Goal: Entertainment & Leisure: Consume media (video, audio)

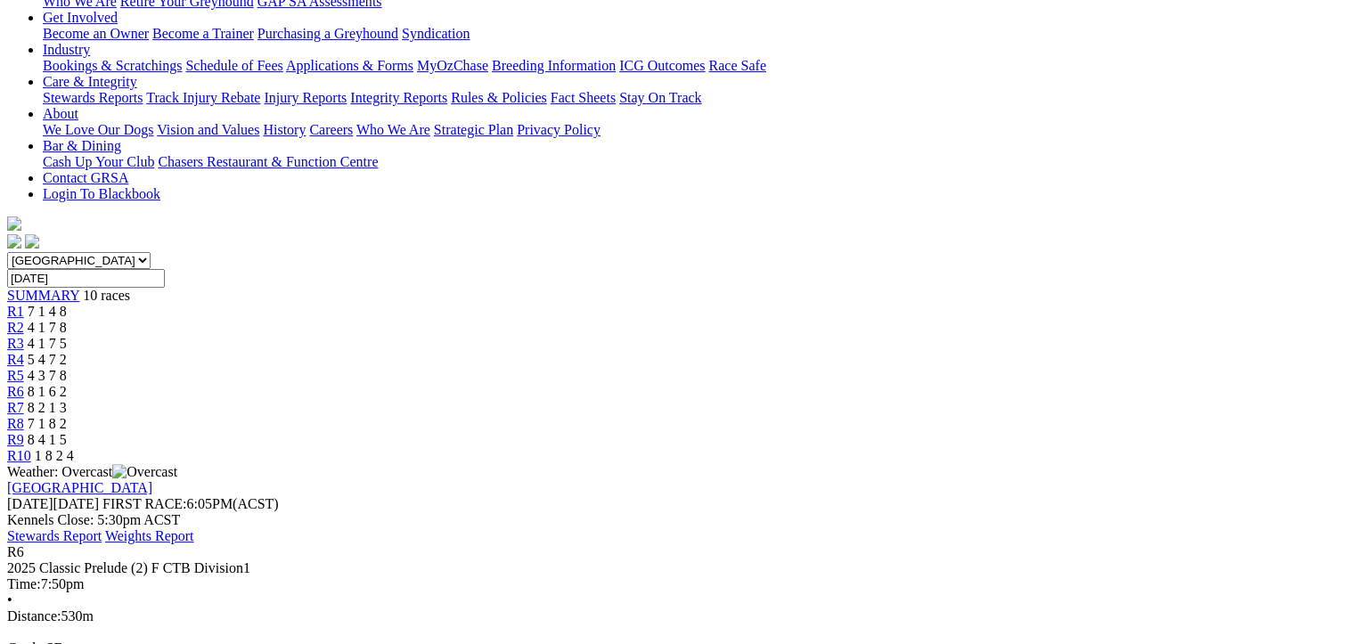
scroll to position [267, 0]
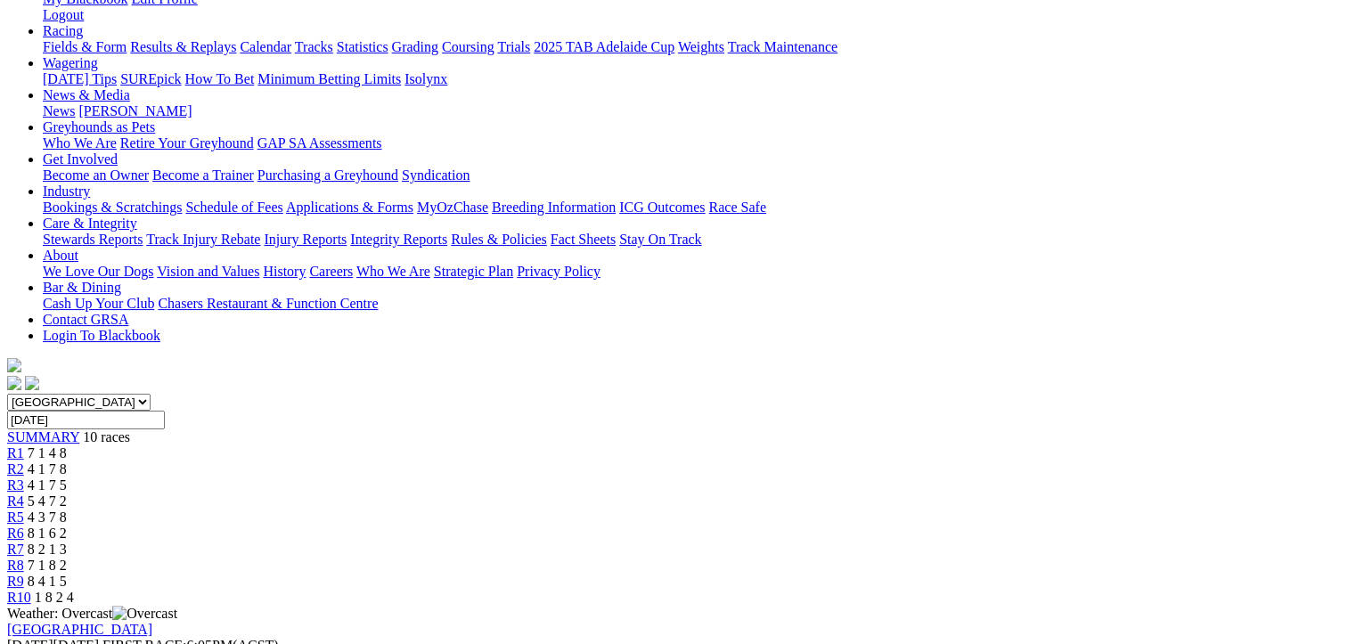
click at [67, 542] on span "8 2 1 3" at bounding box center [47, 549] width 39 height 15
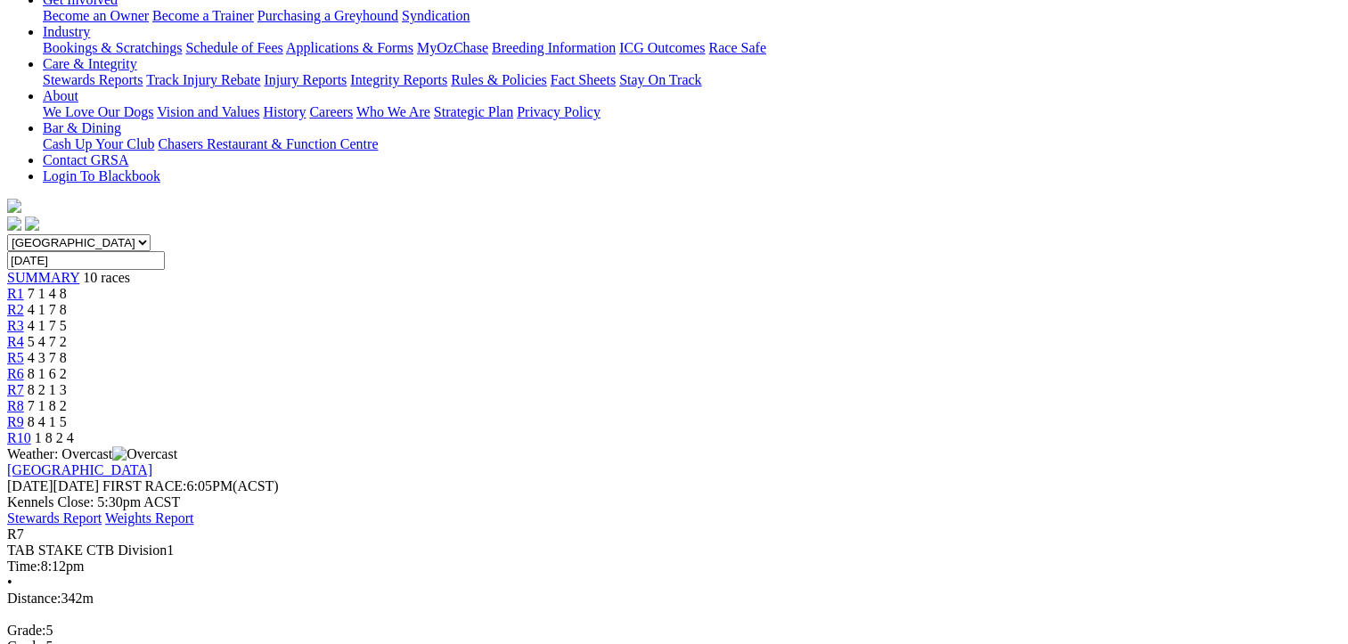
scroll to position [445, 0]
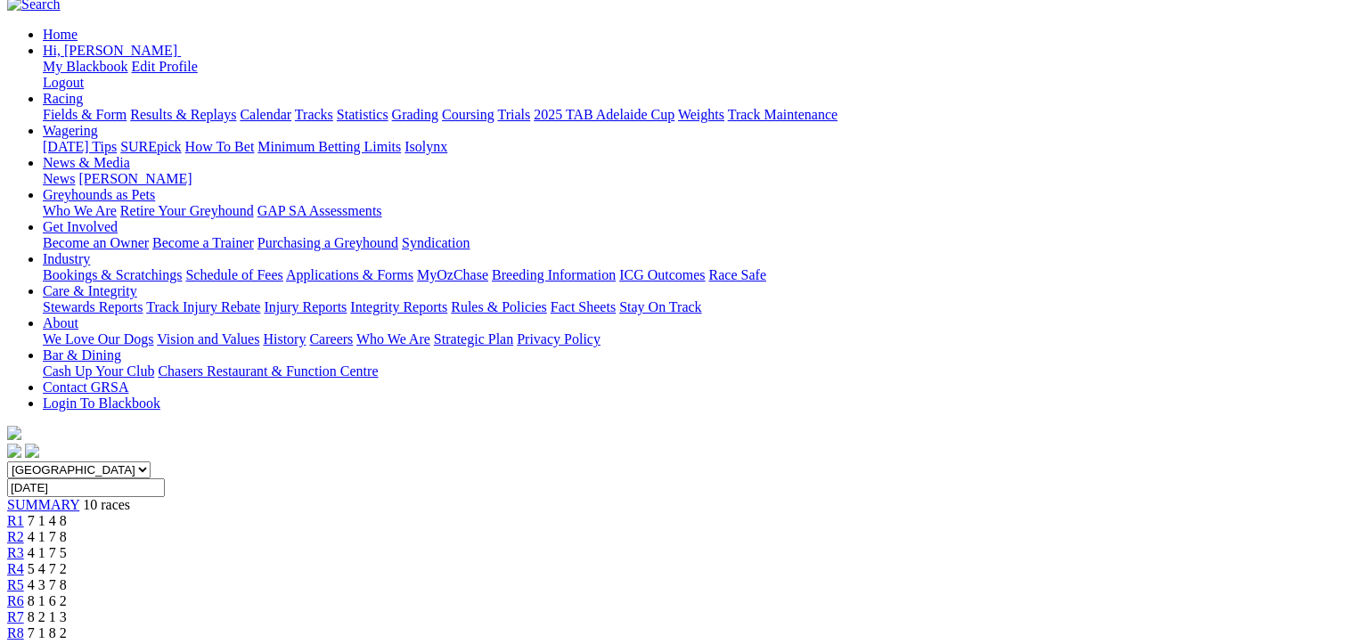
scroll to position [89, 0]
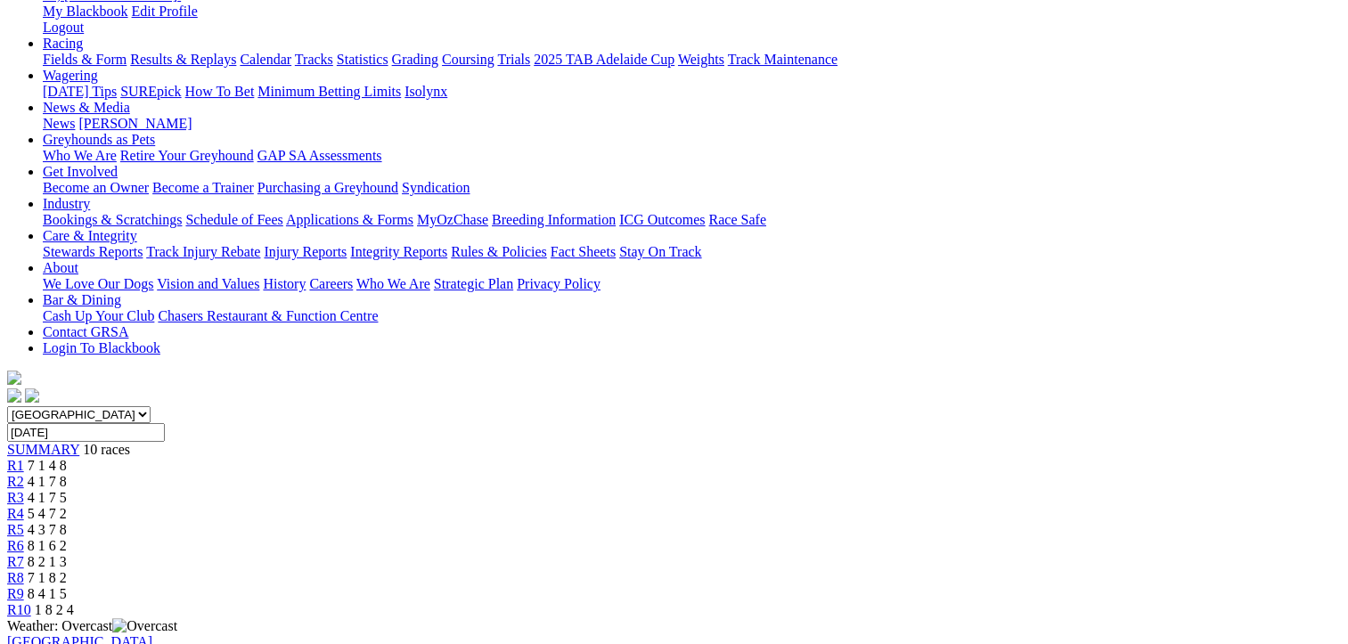
scroll to position [267, 0]
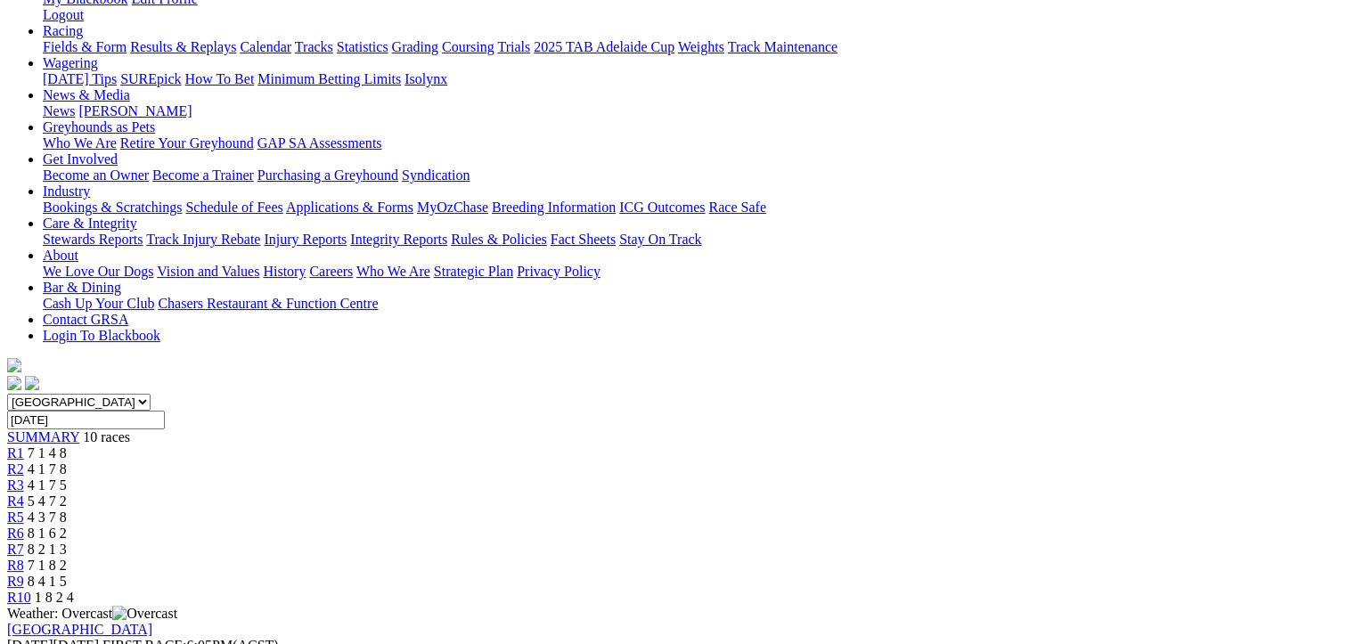
click at [67, 574] on span "8 4 1 5" at bounding box center [47, 581] width 39 height 15
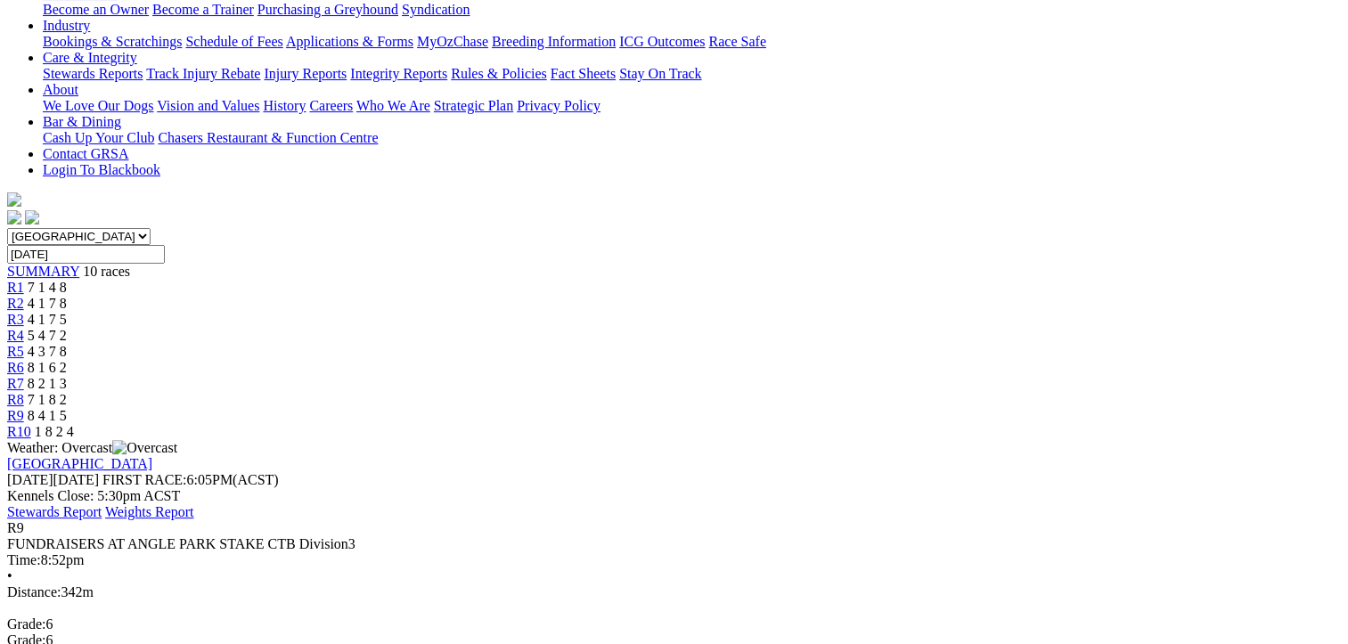
scroll to position [445, 0]
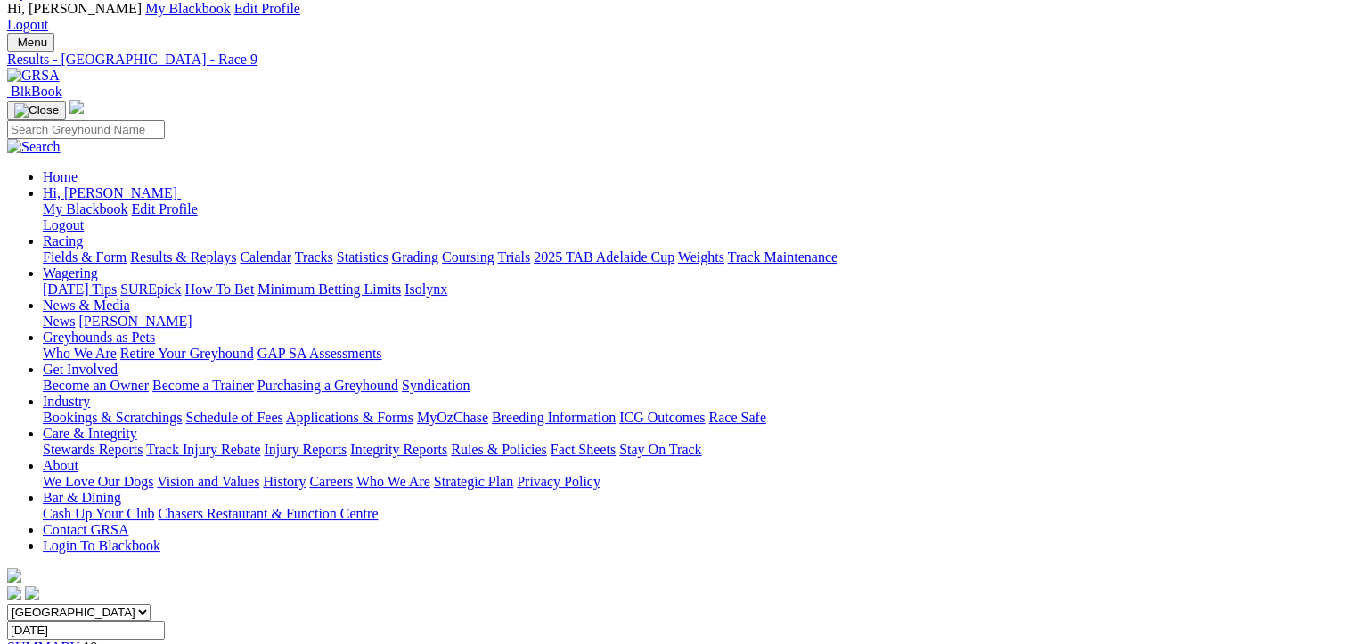
scroll to position [0, 0]
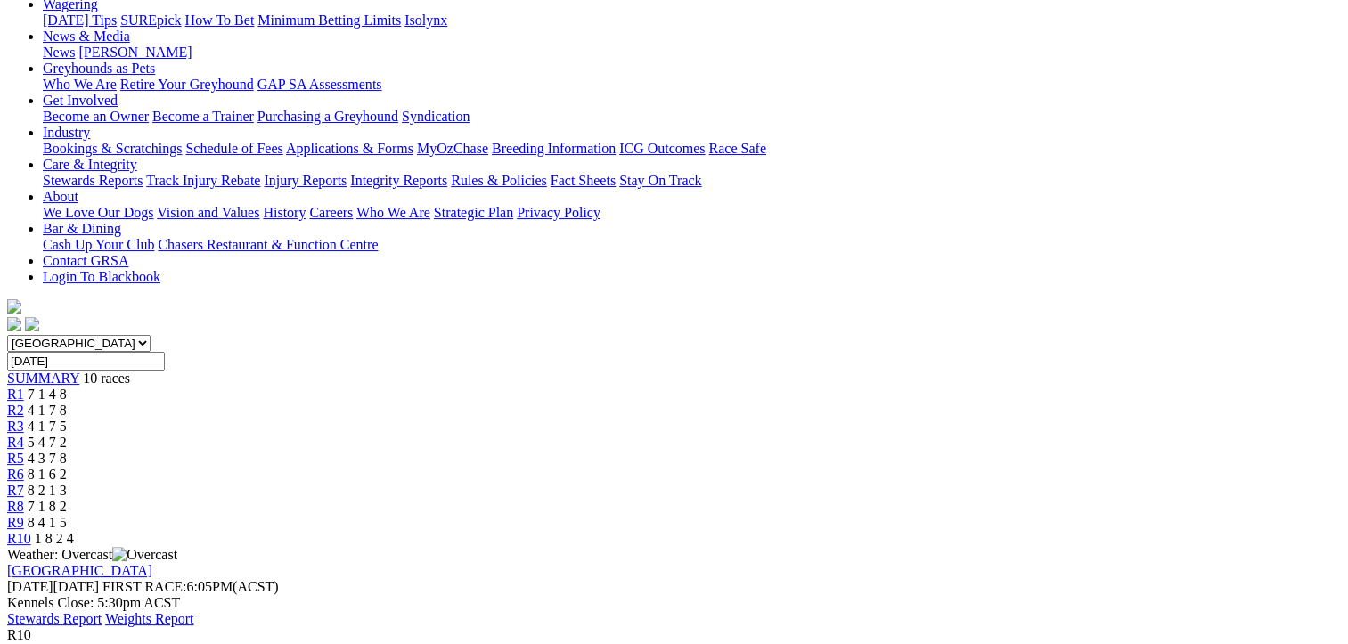
scroll to position [356, 0]
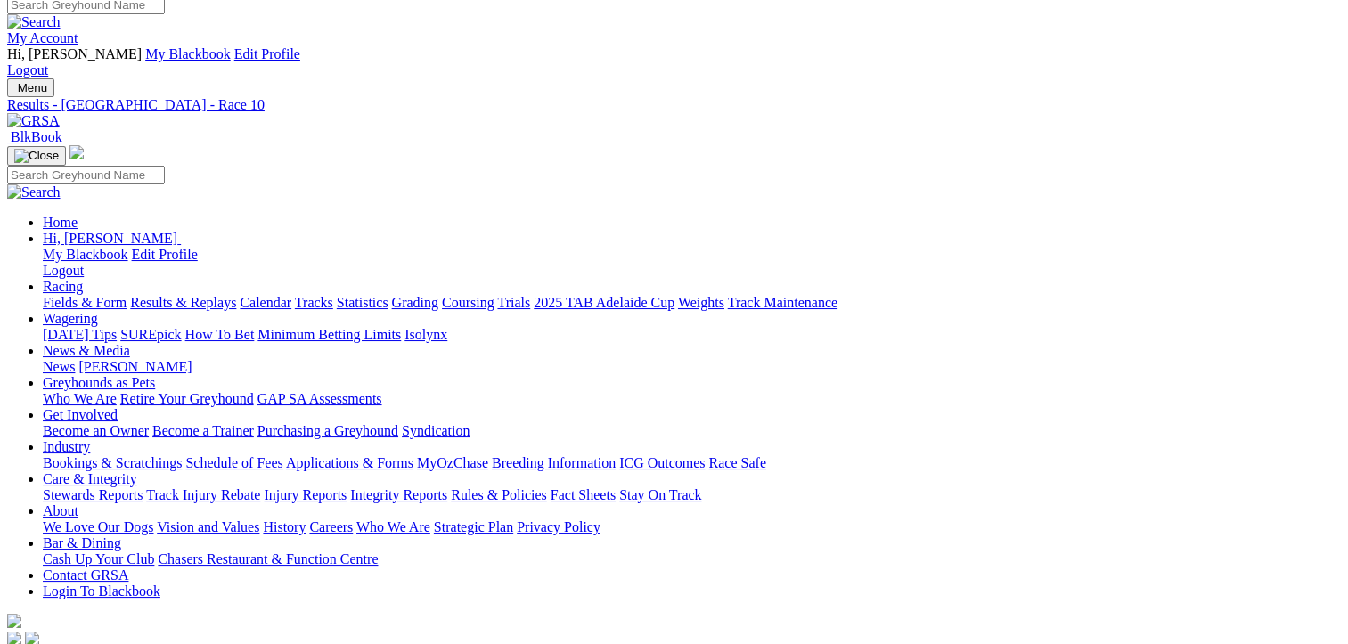
scroll to position [0, 0]
